Goal: Task Accomplishment & Management: Use online tool/utility

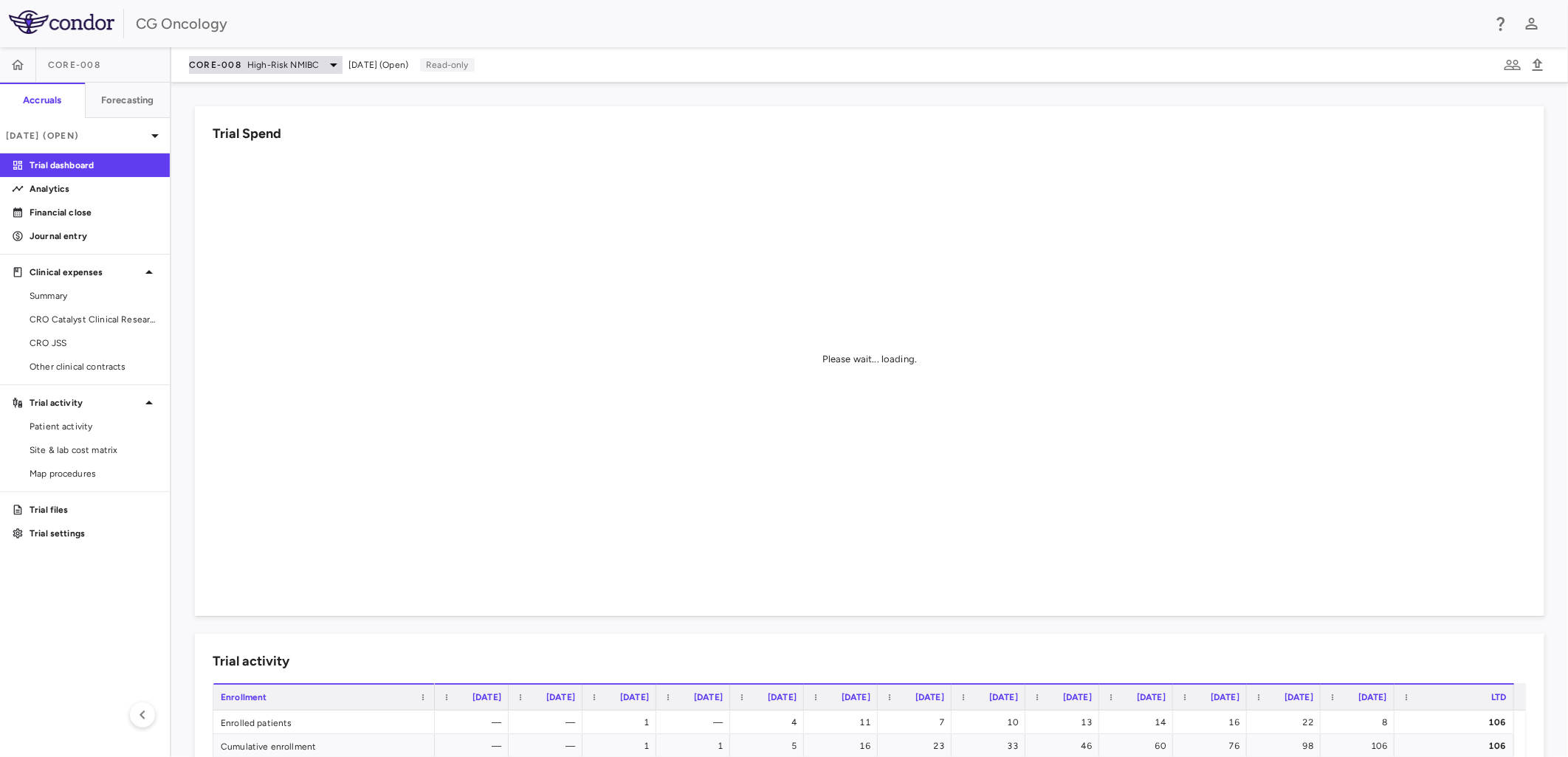
click at [310, 69] on span "High-Risk NMIBC" at bounding box center [283, 64] width 72 height 13
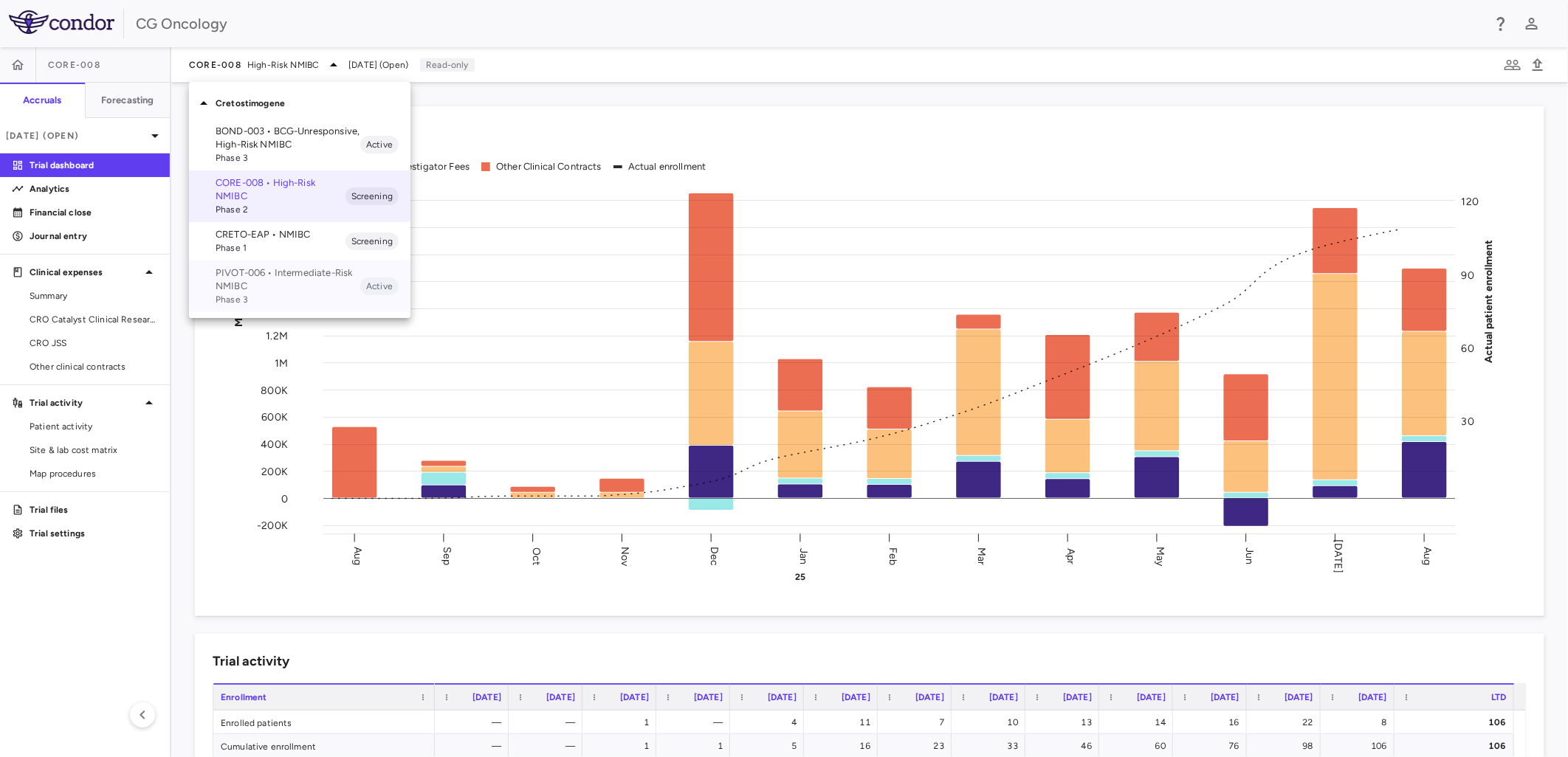
click at [300, 281] on p "PIVOT-006 • Intermediate-Risk NMIBC" at bounding box center [288, 280] width 145 height 27
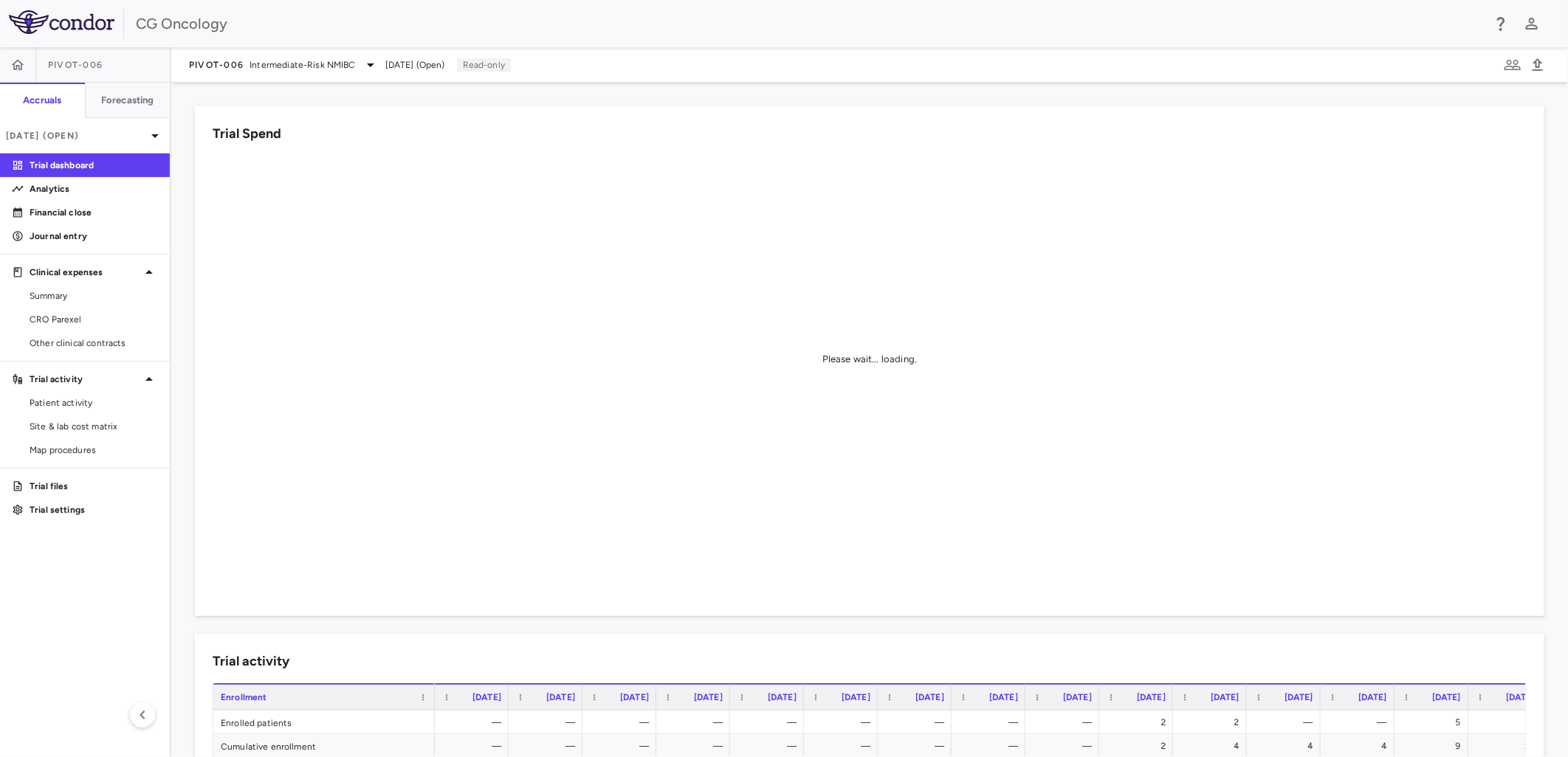
click at [490, 232] on div "Please wait... loading." at bounding box center [869, 359] width 1314 height 407
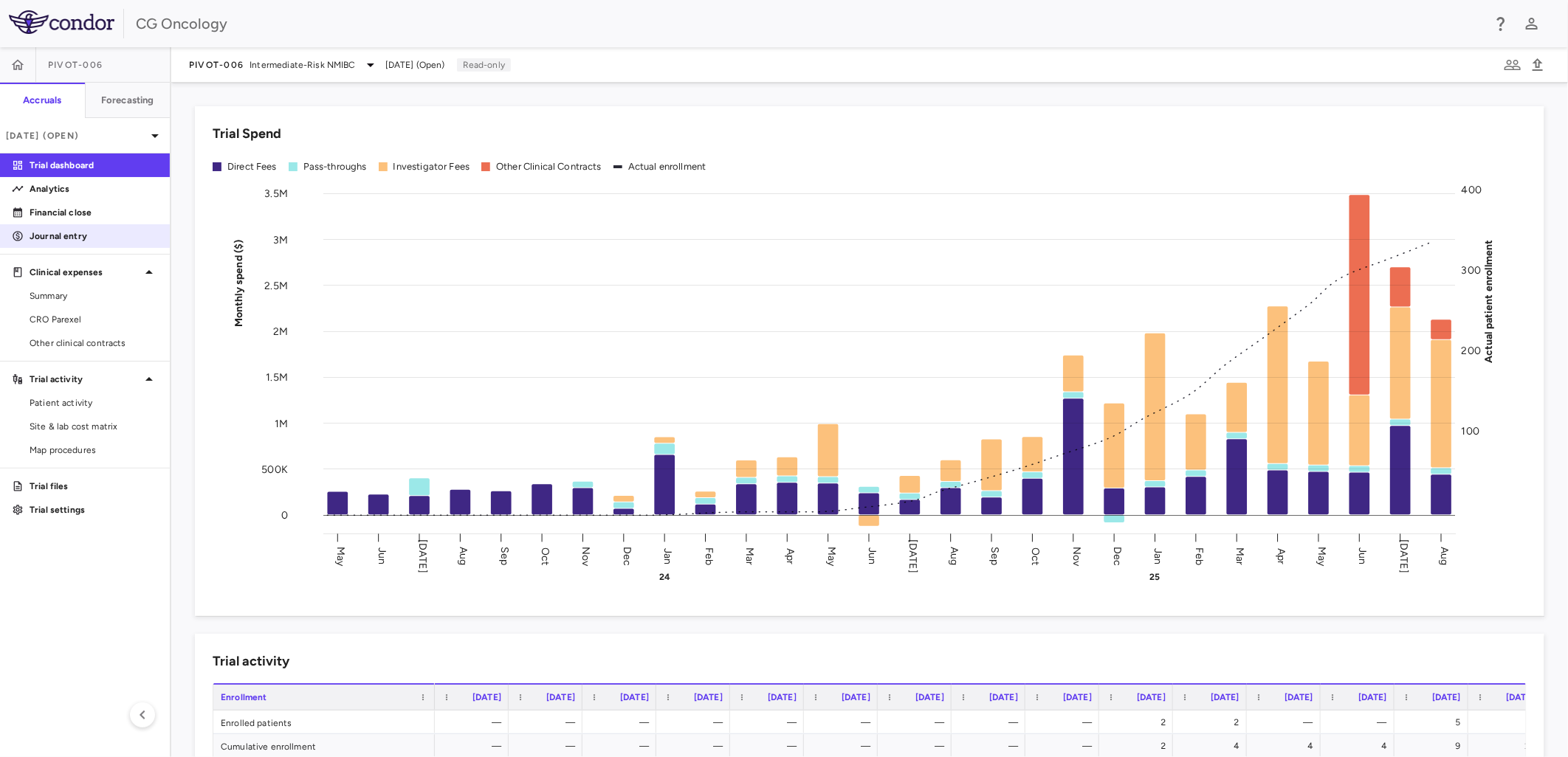
click at [106, 240] on p "Journal entry" at bounding box center [94, 236] width 128 height 13
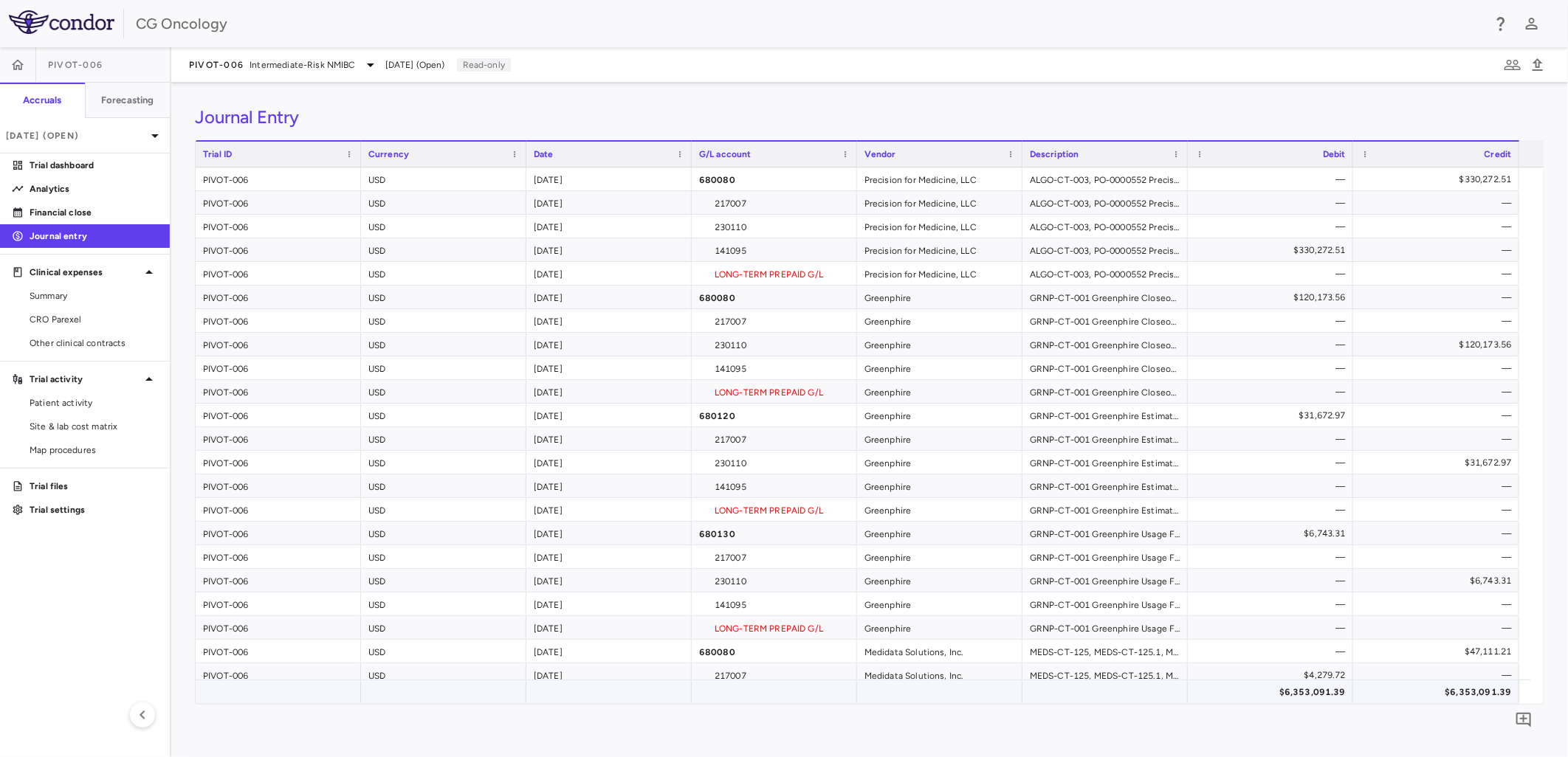
click at [1314, 691] on div "$6,353,091.39" at bounding box center [1274, 693] width 145 height 24
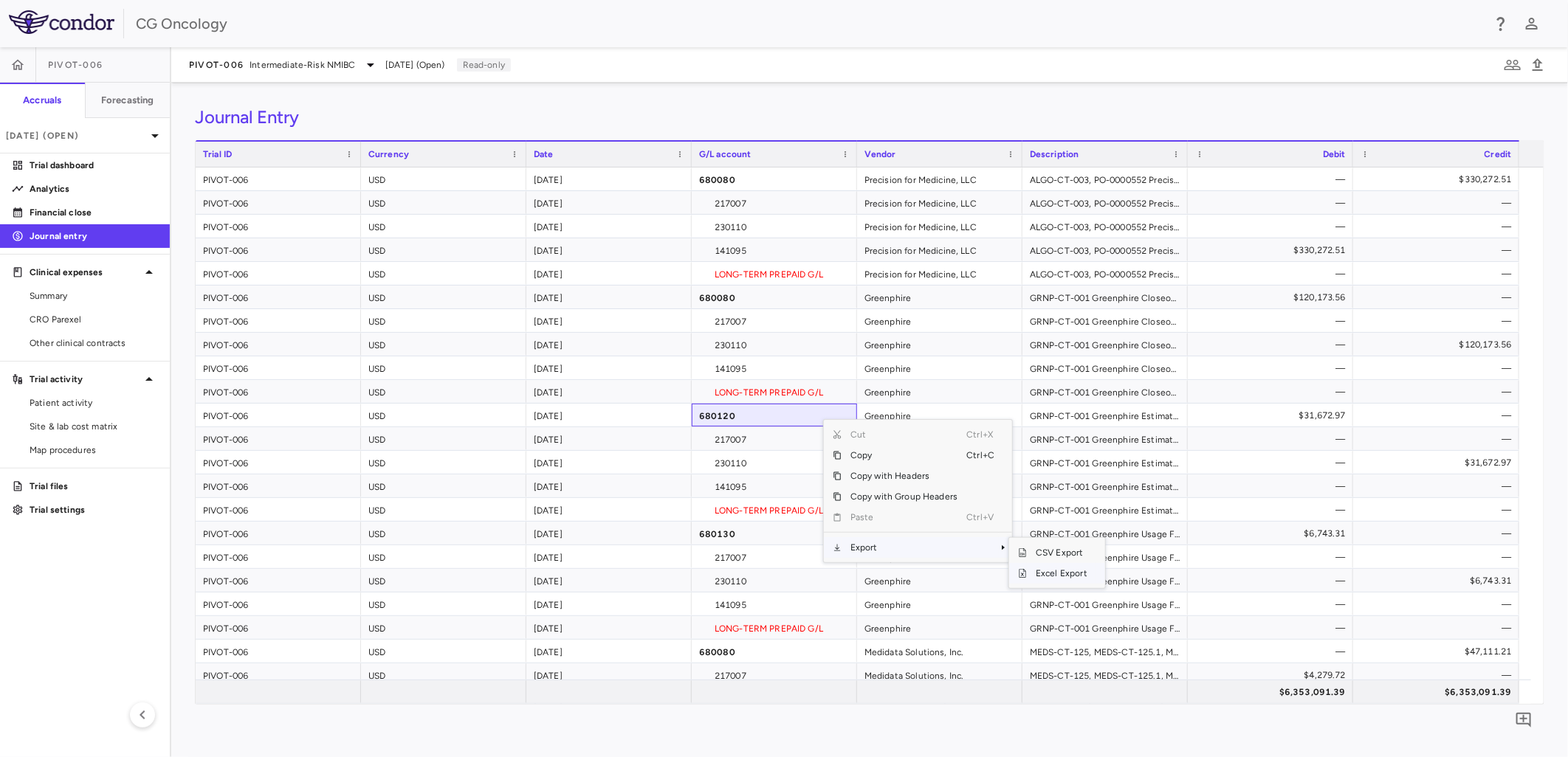
click at [1067, 570] on span "Excel Export" at bounding box center [1062, 573] width 69 height 20
click at [46, 180] on link "Analytics" at bounding box center [85, 189] width 170 height 22
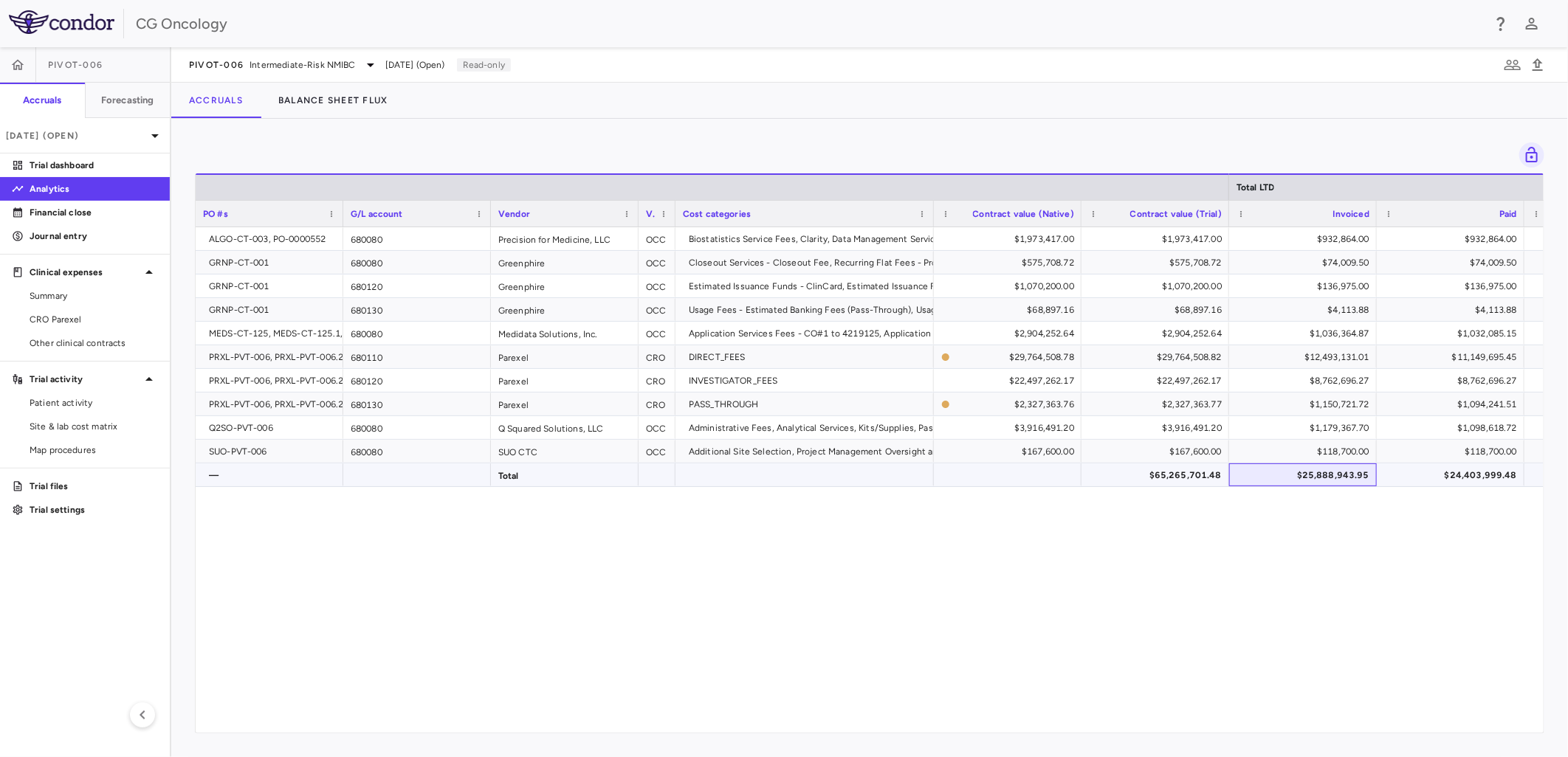
click at [1326, 471] on div "$25,888,943.95" at bounding box center [1306, 476] width 127 height 24
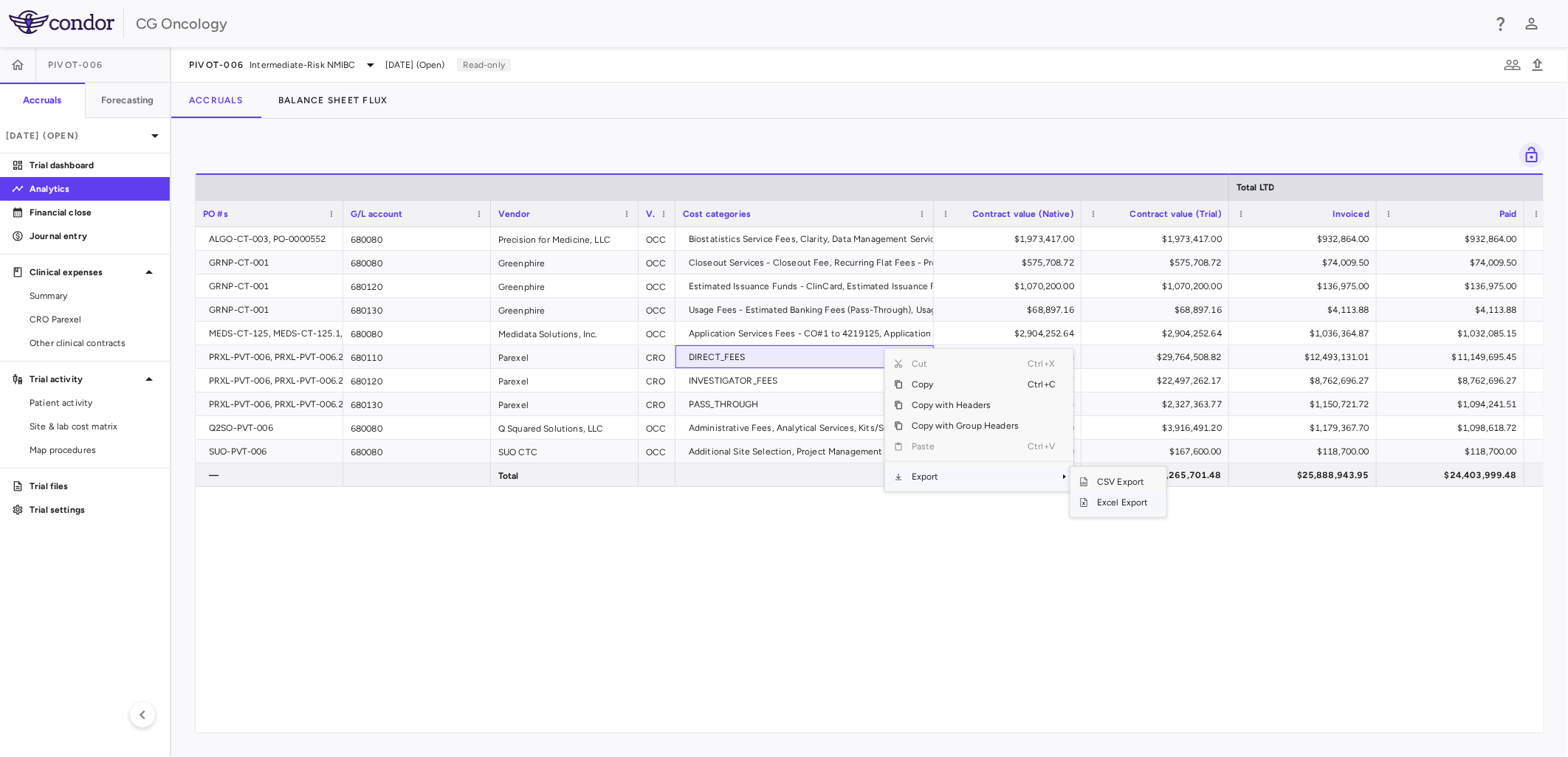
click at [1110, 502] on span "Excel Export" at bounding box center [1123, 502] width 69 height 20
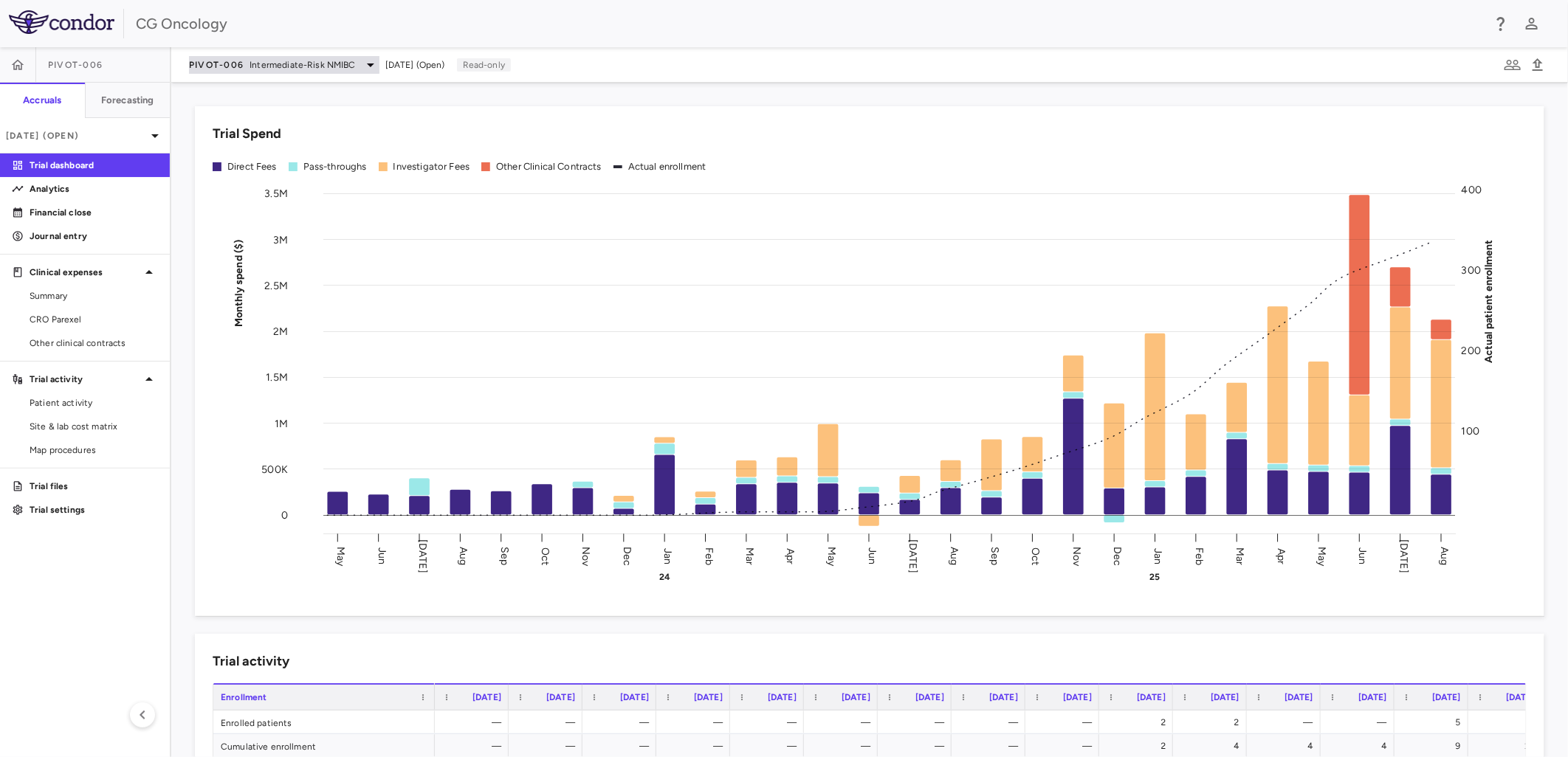
click at [262, 58] on span "Intermediate-Risk NMIBC" at bounding box center [302, 64] width 105 height 13
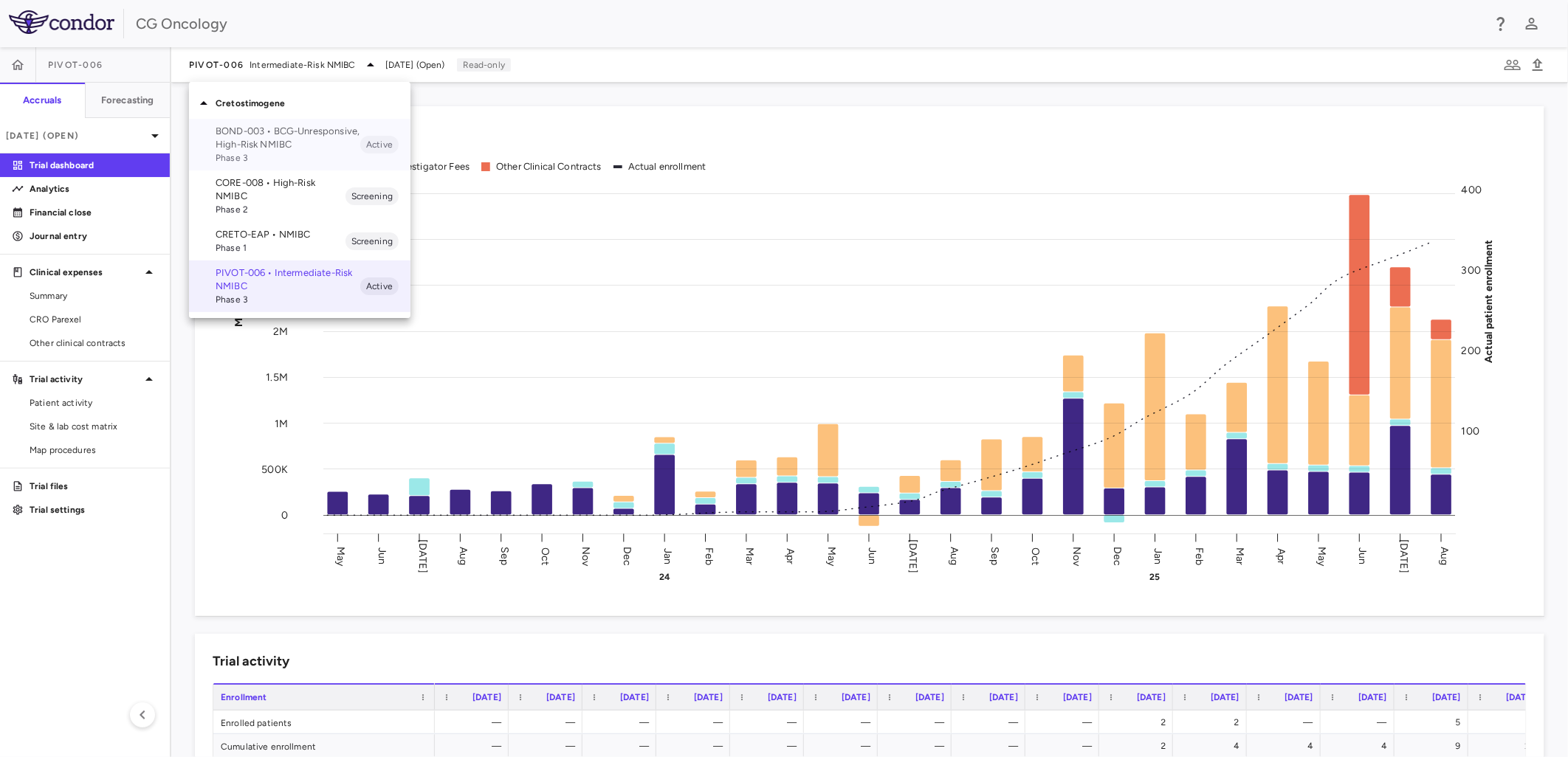
click at [326, 138] on p "BOND-003 • BCG-Unresponsive, High-Risk NMIBC" at bounding box center [288, 138] width 145 height 27
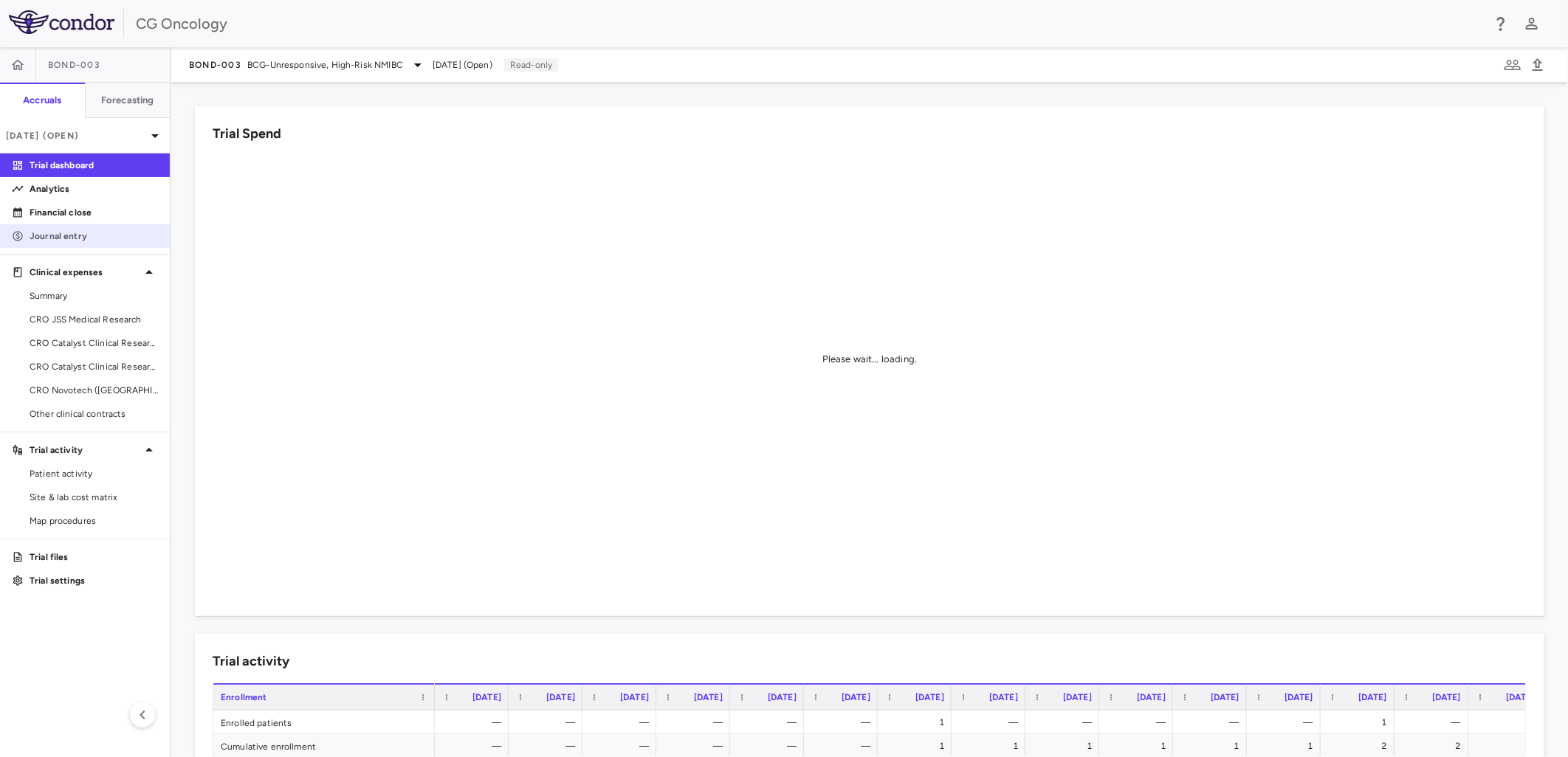
click at [127, 240] on p "Journal entry" at bounding box center [94, 236] width 128 height 13
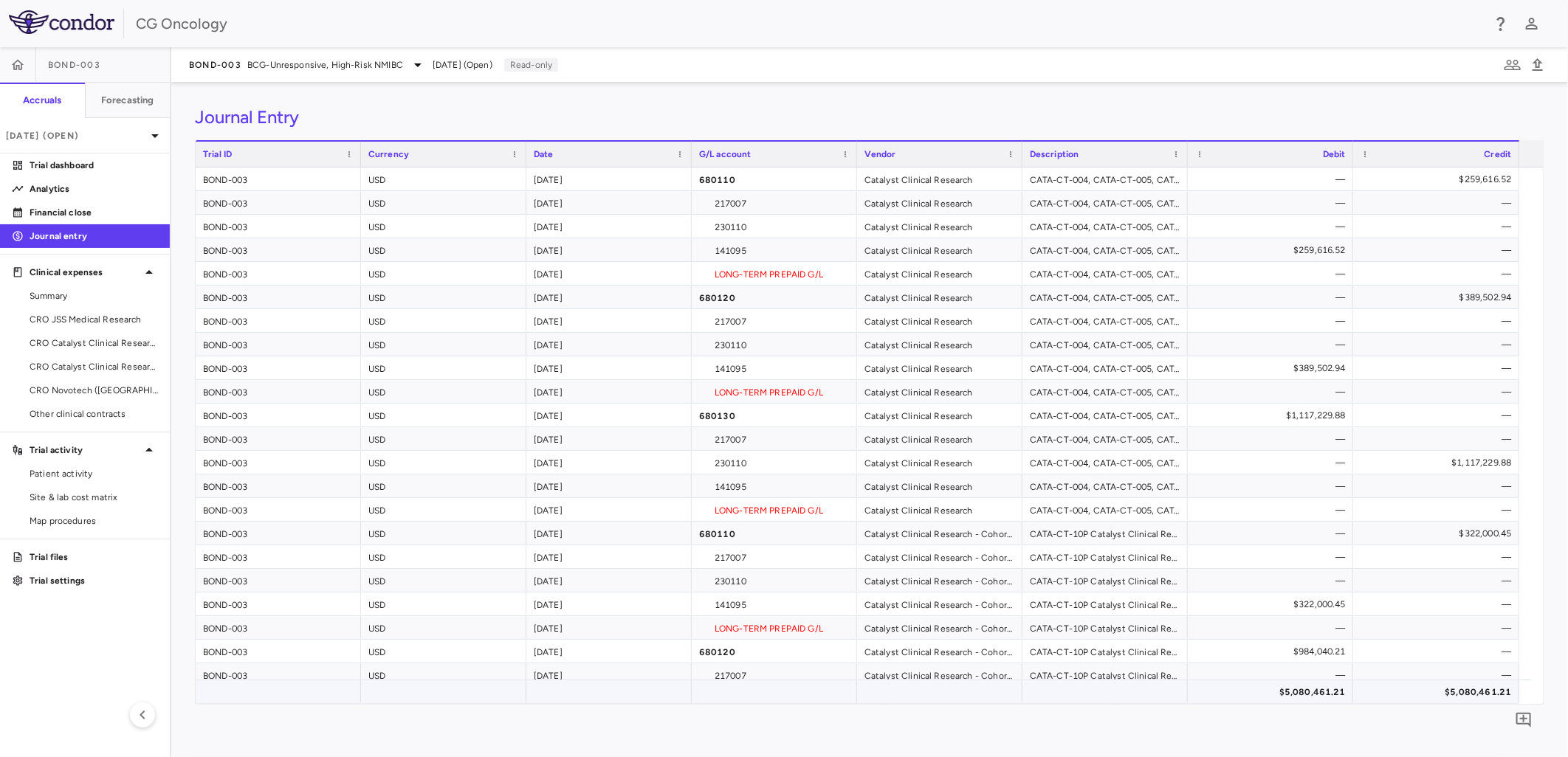
click at [1310, 700] on div "$5,080,461.21" at bounding box center [1274, 693] width 145 height 24
click at [83, 186] on p "Analytics" at bounding box center [94, 189] width 128 height 13
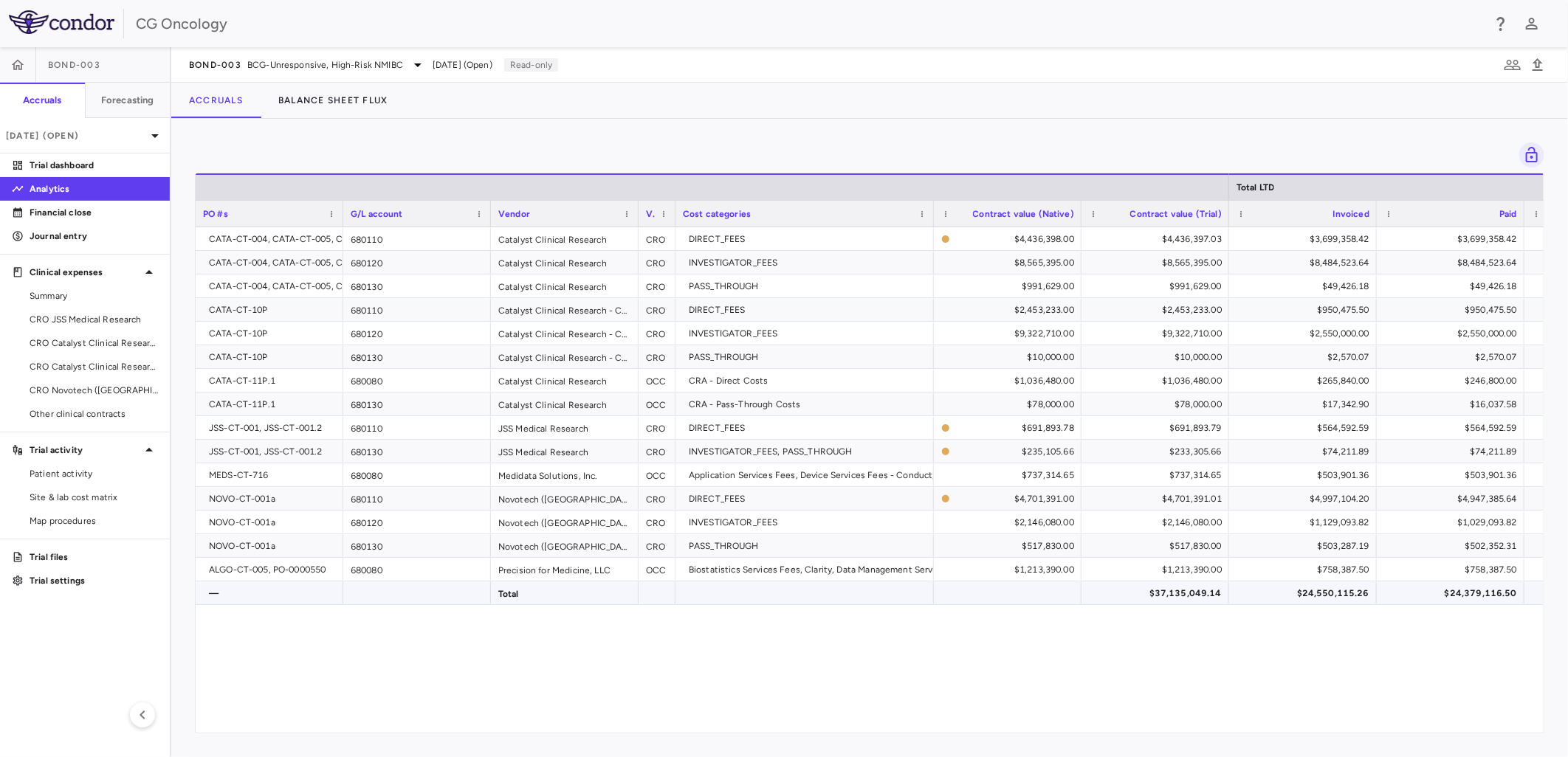
click at [1327, 594] on div "$24,550,115.26" at bounding box center [1306, 593] width 127 height 24
click at [1231, 508] on span "Export" at bounding box center [1244, 508] width 125 height 20
click at [1375, 531] on span "Excel Export" at bounding box center [1402, 534] width 69 height 20
click at [63, 232] on p "Journal entry" at bounding box center [94, 236] width 128 height 13
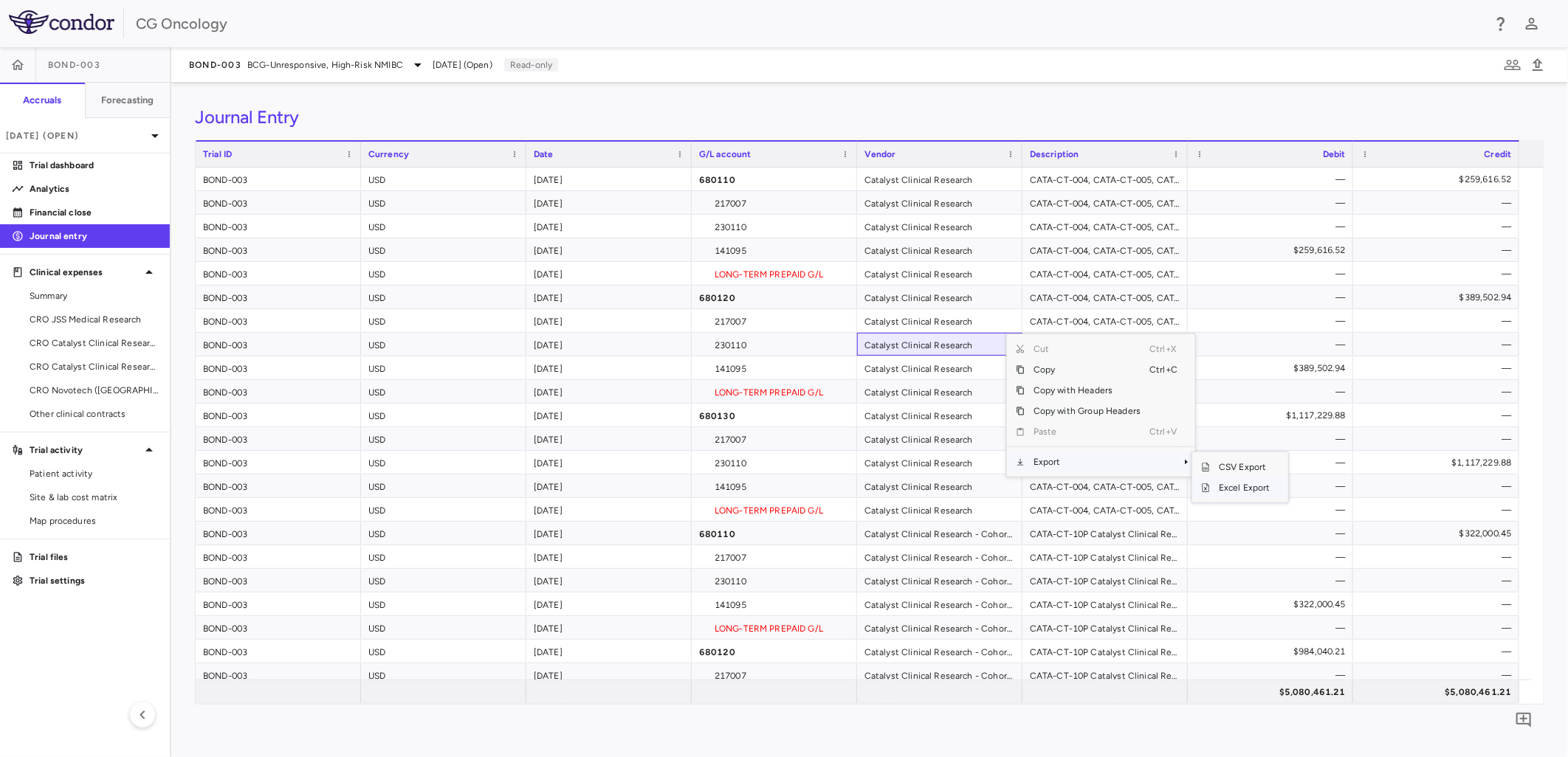
click at [1228, 483] on span "Excel Export" at bounding box center [1245, 488] width 69 height 20
click at [38, 189] on p "Analytics" at bounding box center [94, 189] width 128 height 13
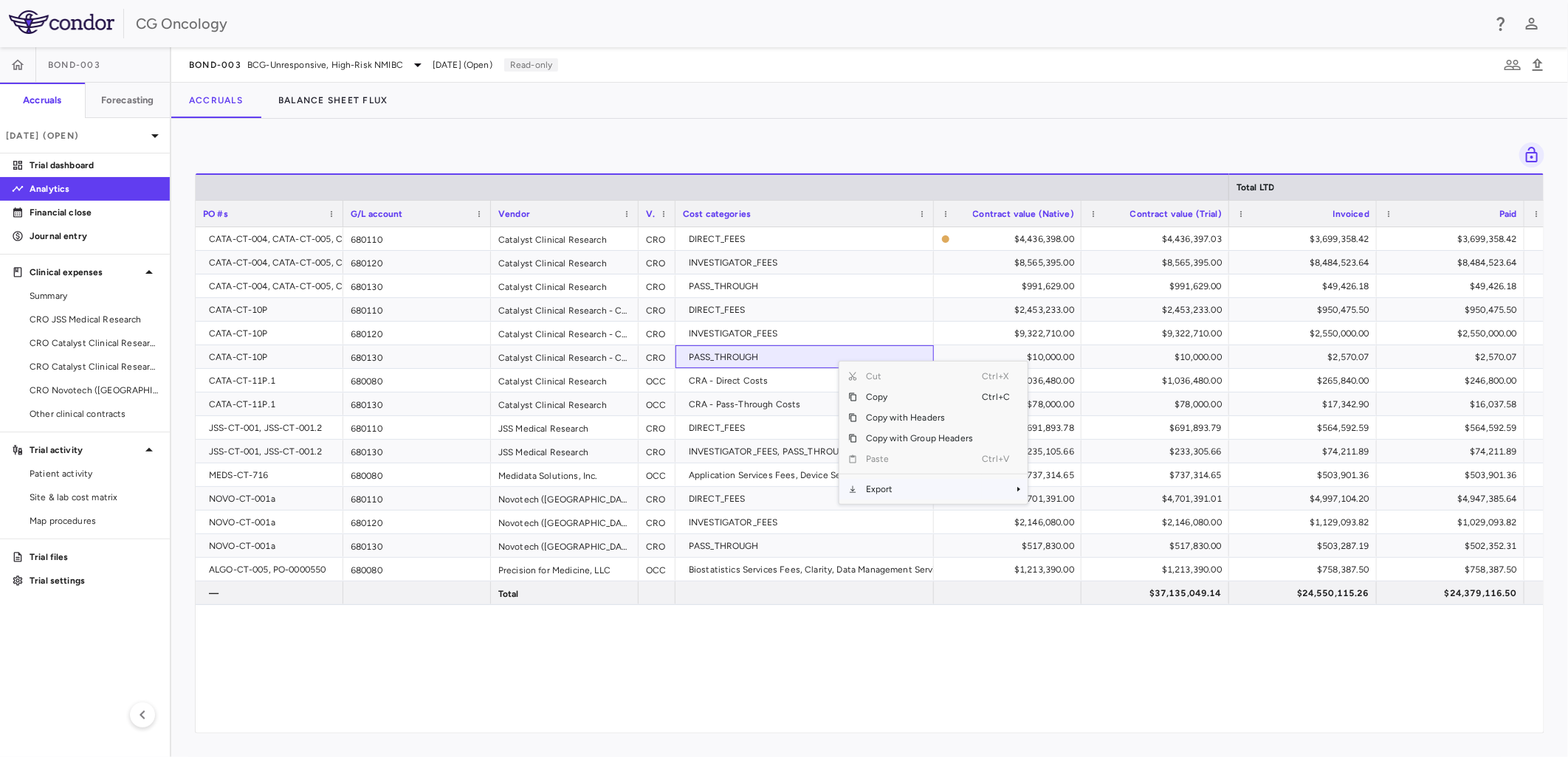
click at [902, 488] on span "Export" at bounding box center [919, 489] width 125 height 20
click at [1080, 509] on span "Excel Export" at bounding box center [1077, 515] width 69 height 20
